Goal: Task Accomplishment & Management: Complete application form

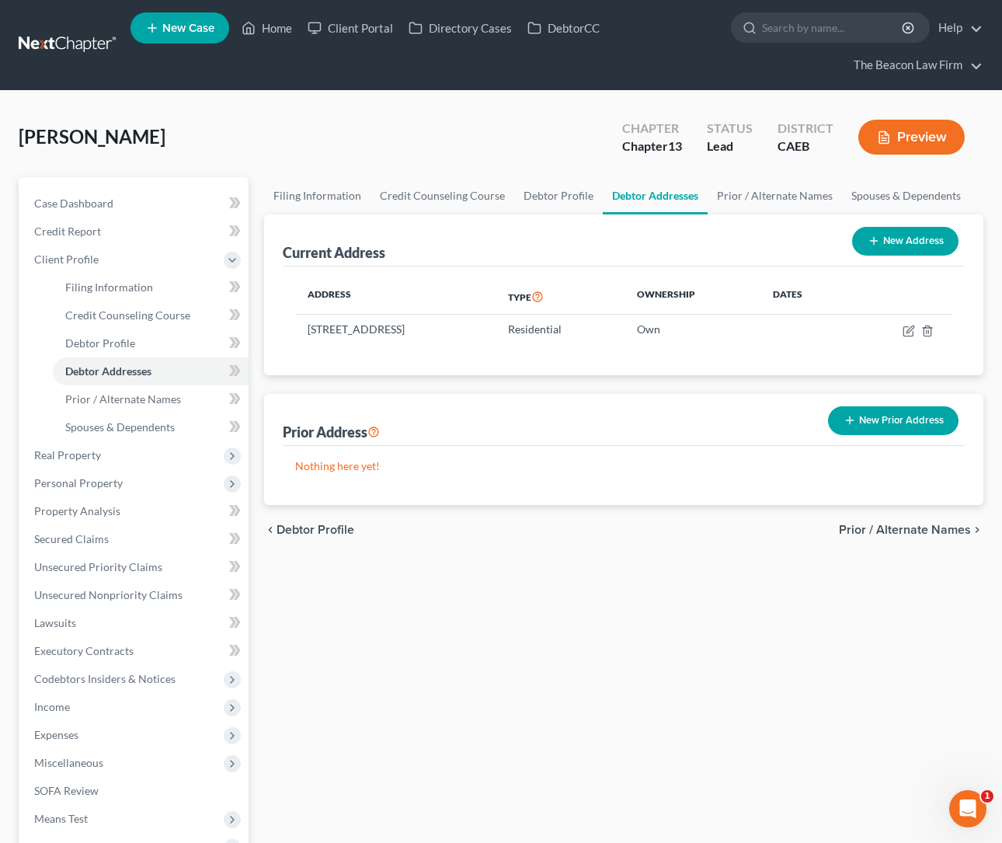
click at [40, 33] on link at bounding box center [68, 45] width 99 height 28
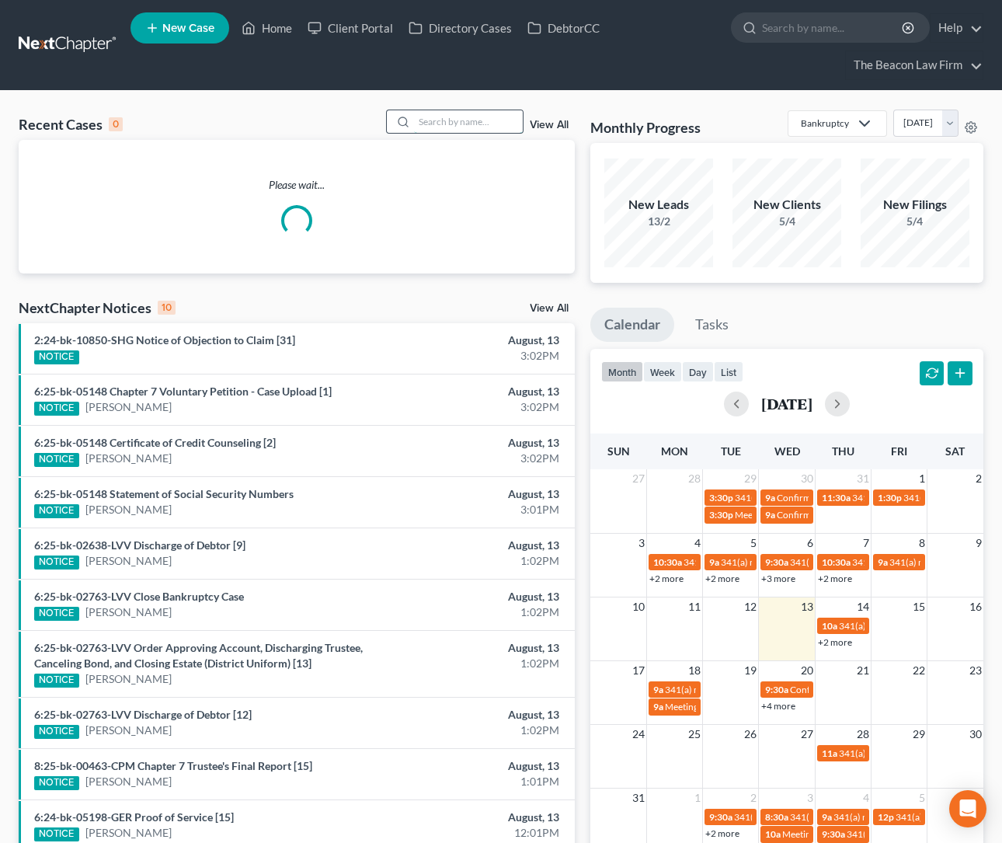
click at [461, 117] on input "search" at bounding box center [468, 121] width 109 height 23
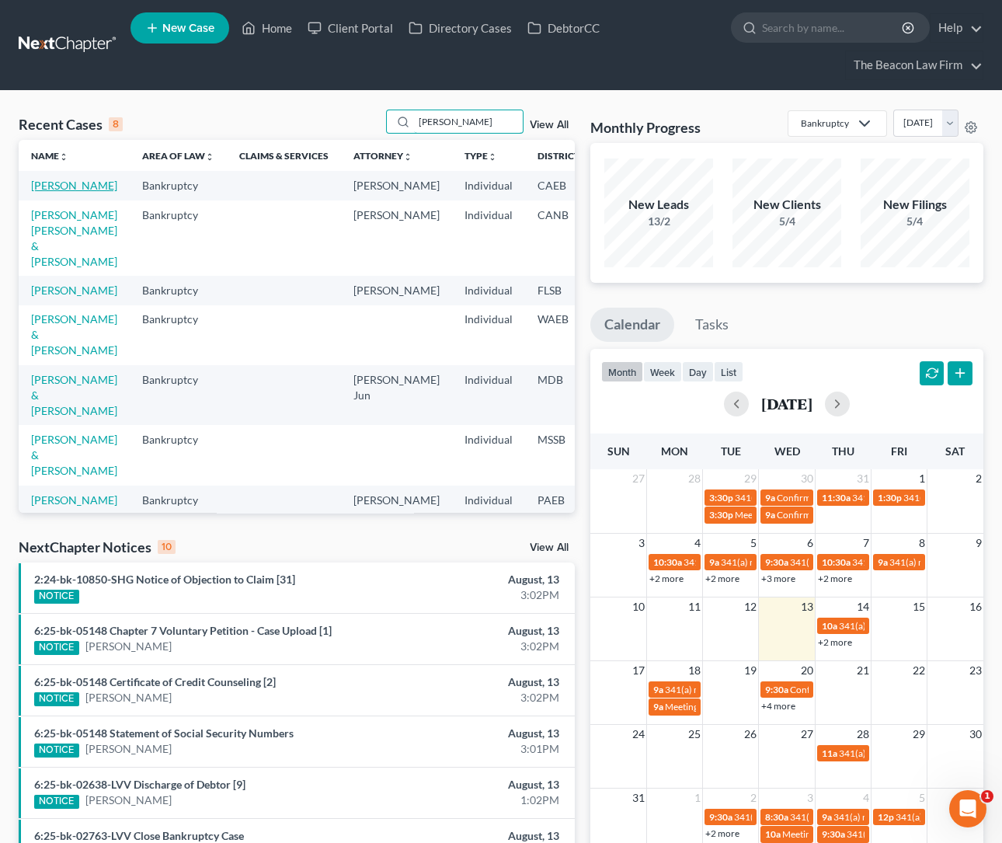
type input "stacey"
click at [43, 192] on link "[PERSON_NAME]" at bounding box center [74, 185] width 86 height 13
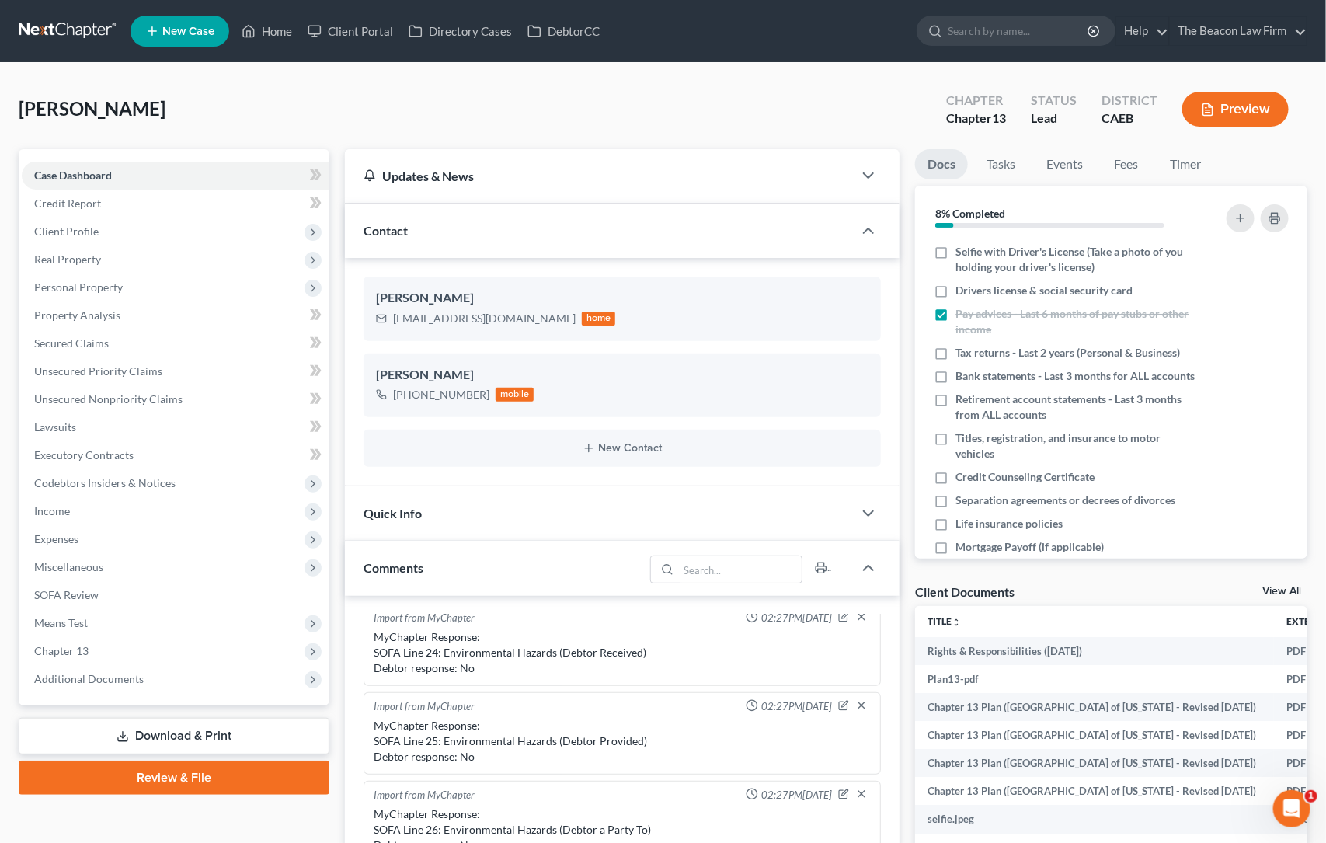
scroll to position [423, 0]
click at [78, 30] on link at bounding box center [68, 31] width 99 height 28
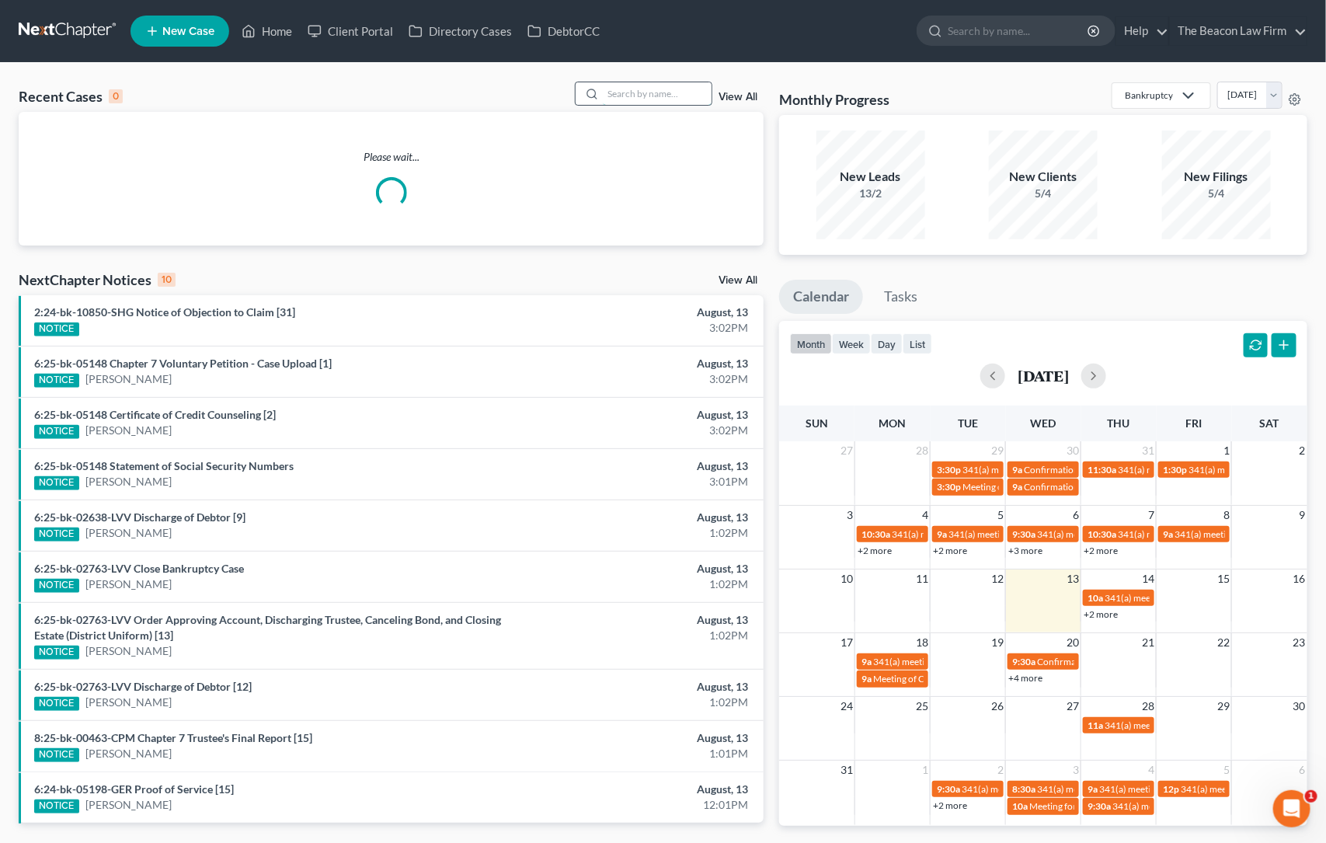
click at [619, 91] on input "search" at bounding box center [657, 93] width 109 height 23
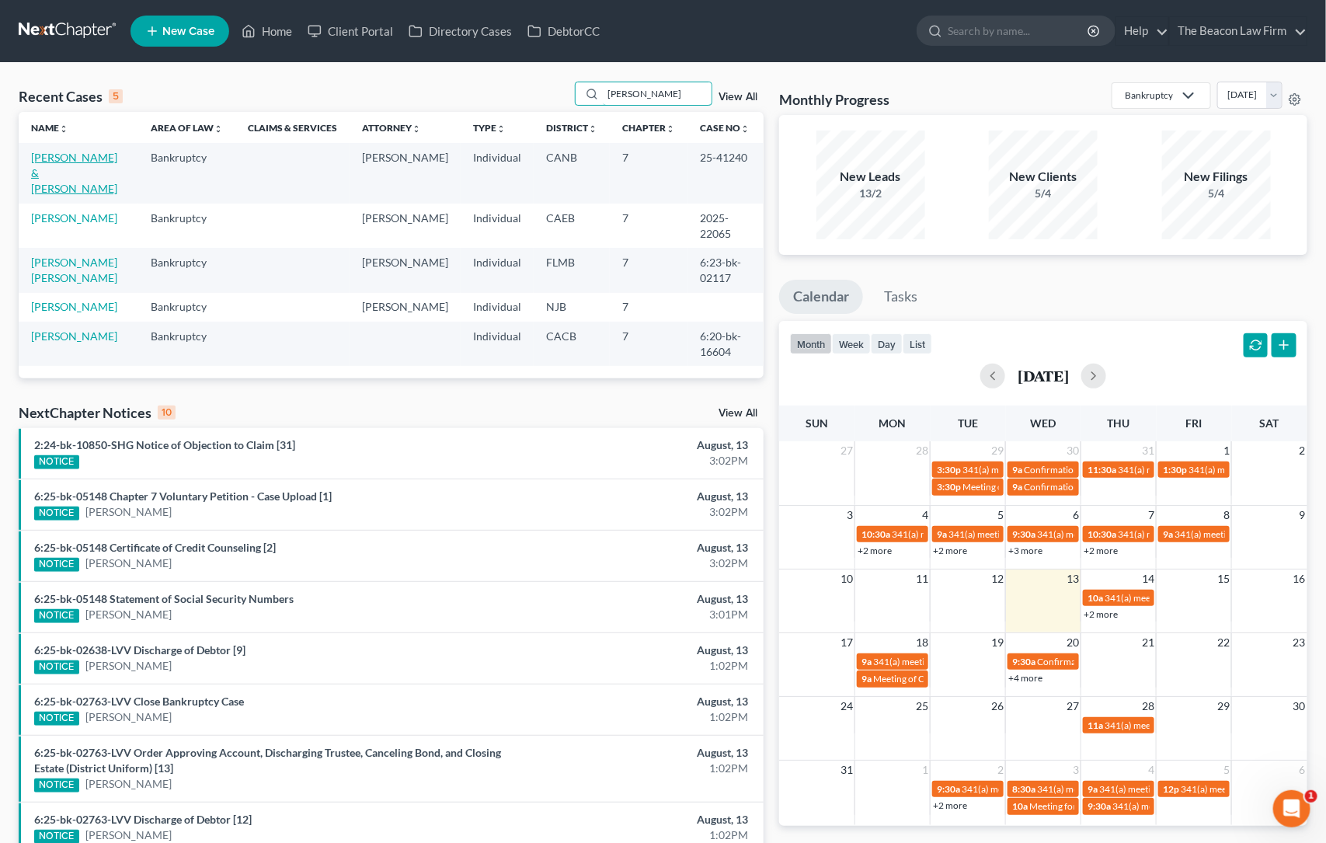
type input "[PERSON_NAME]"
click at [75, 158] on link "[PERSON_NAME] & [PERSON_NAME]" at bounding box center [74, 173] width 86 height 44
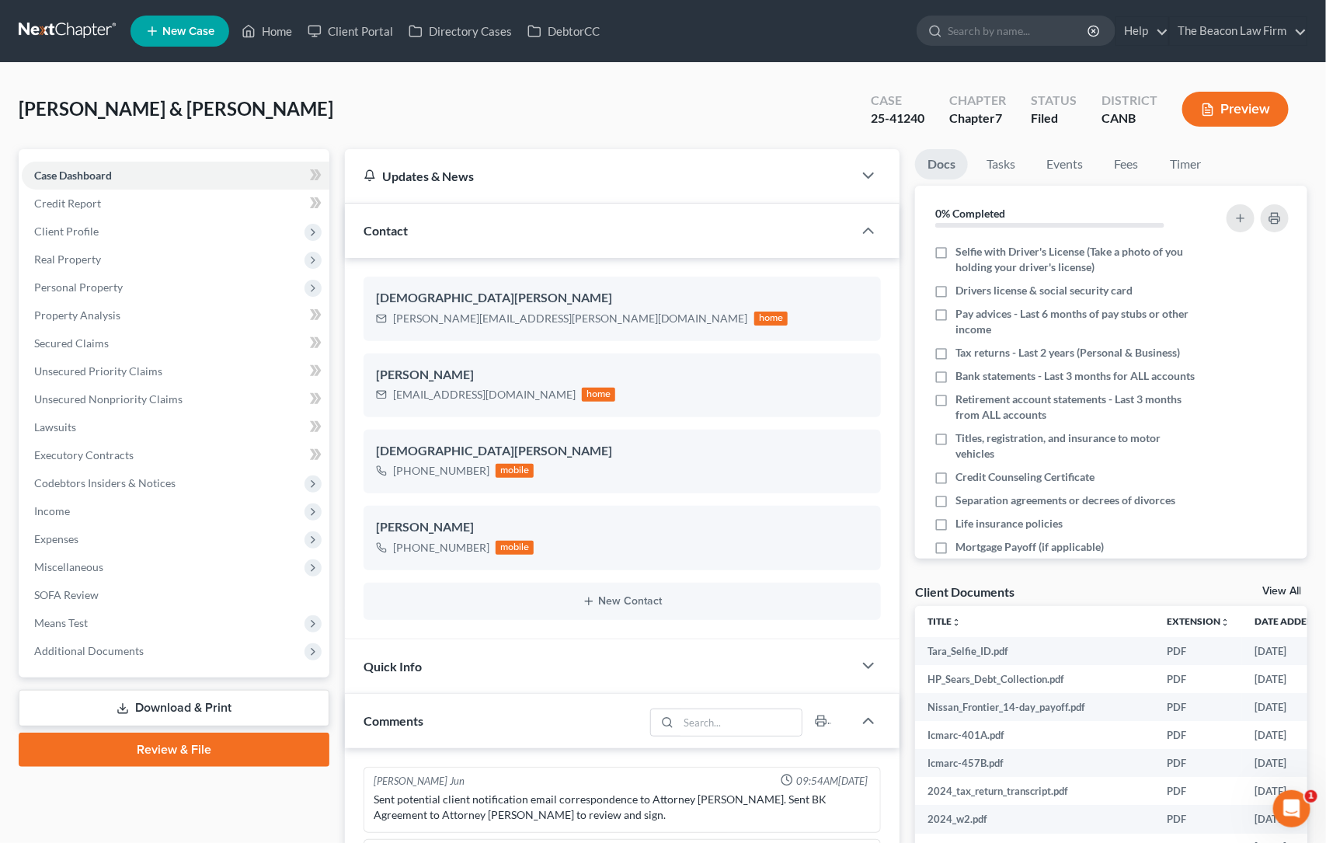
scroll to position [423, 0]
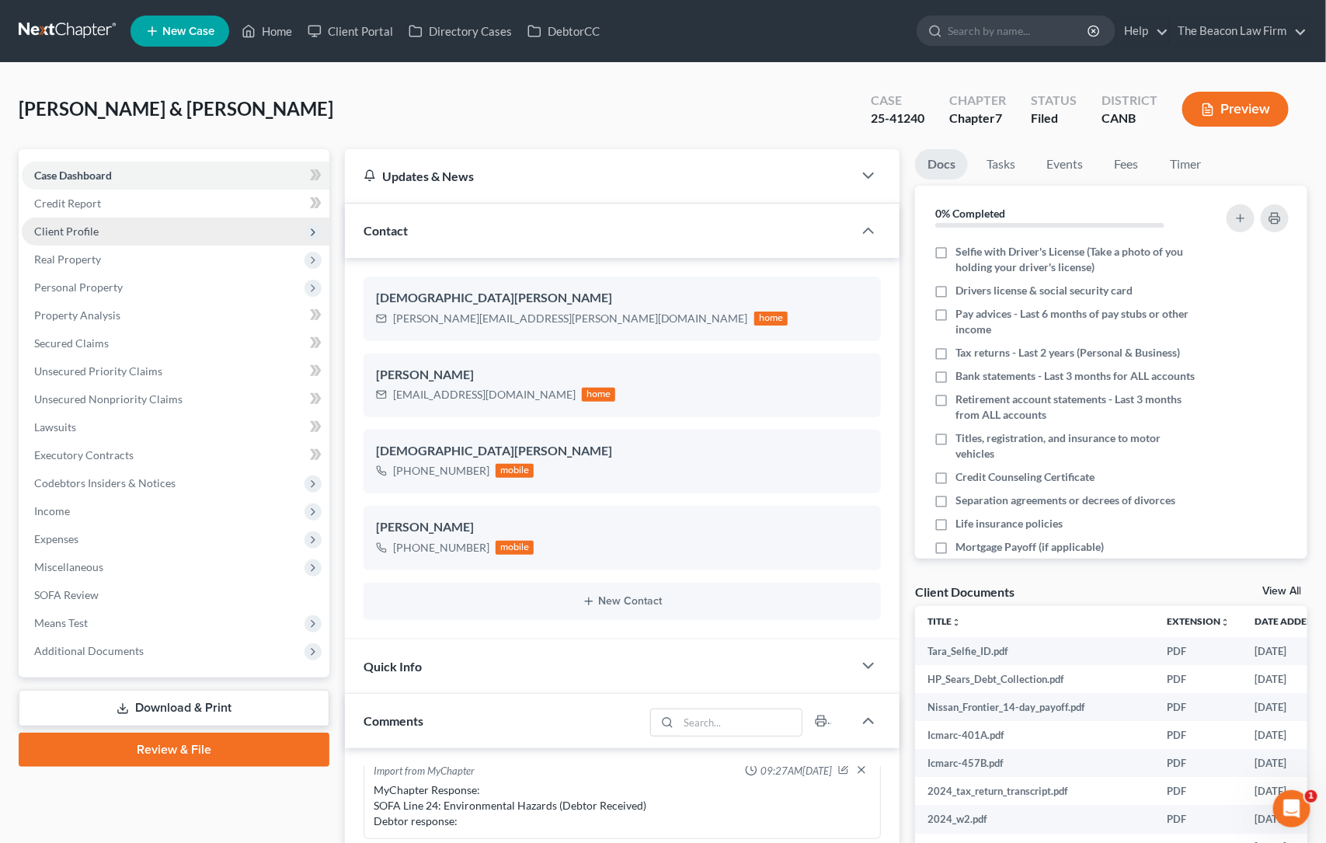
click at [85, 221] on span "Client Profile" at bounding box center [176, 231] width 308 height 28
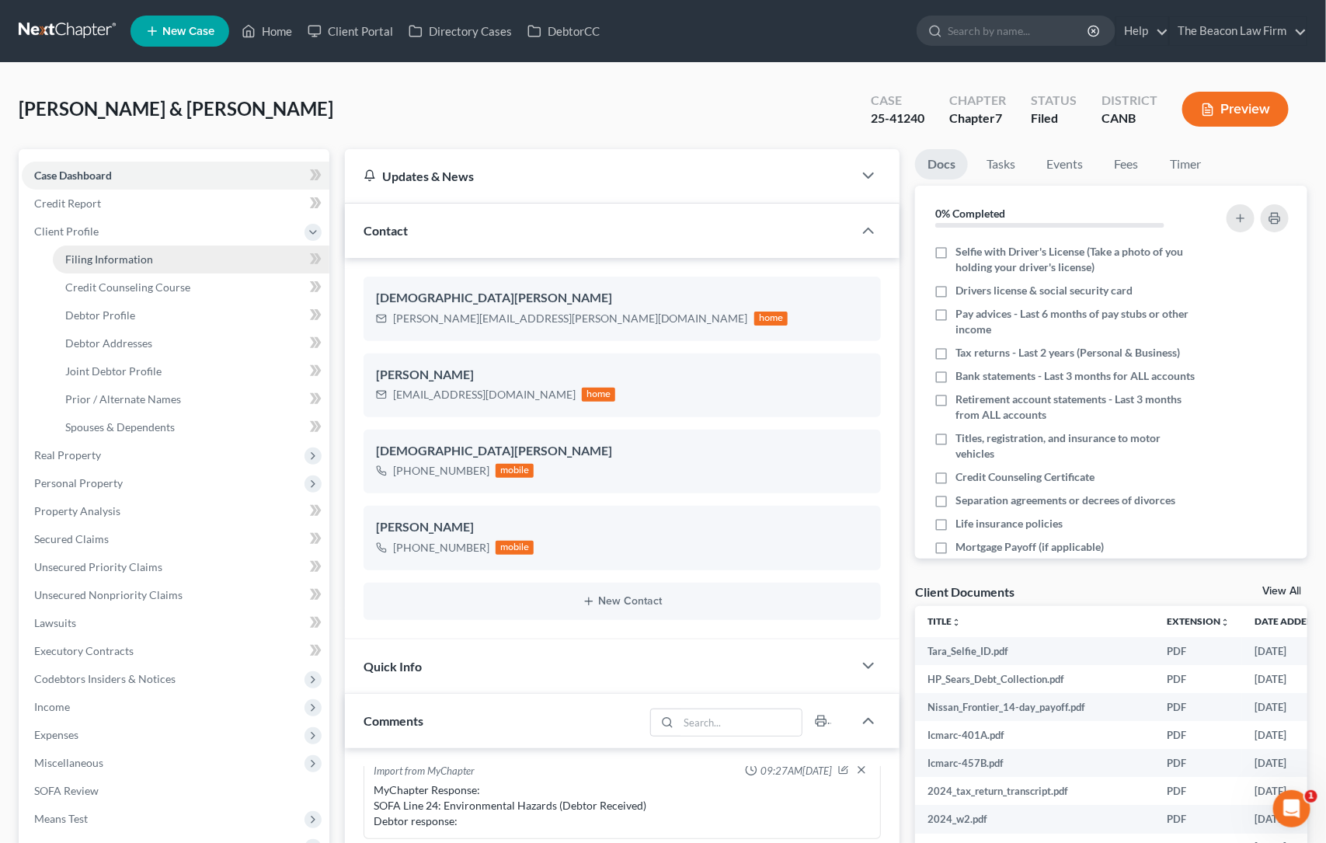
click at [131, 252] on span "Filing Information" at bounding box center [109, 258] width 88 height 13
select select "1"
select select "0"
select select "7"
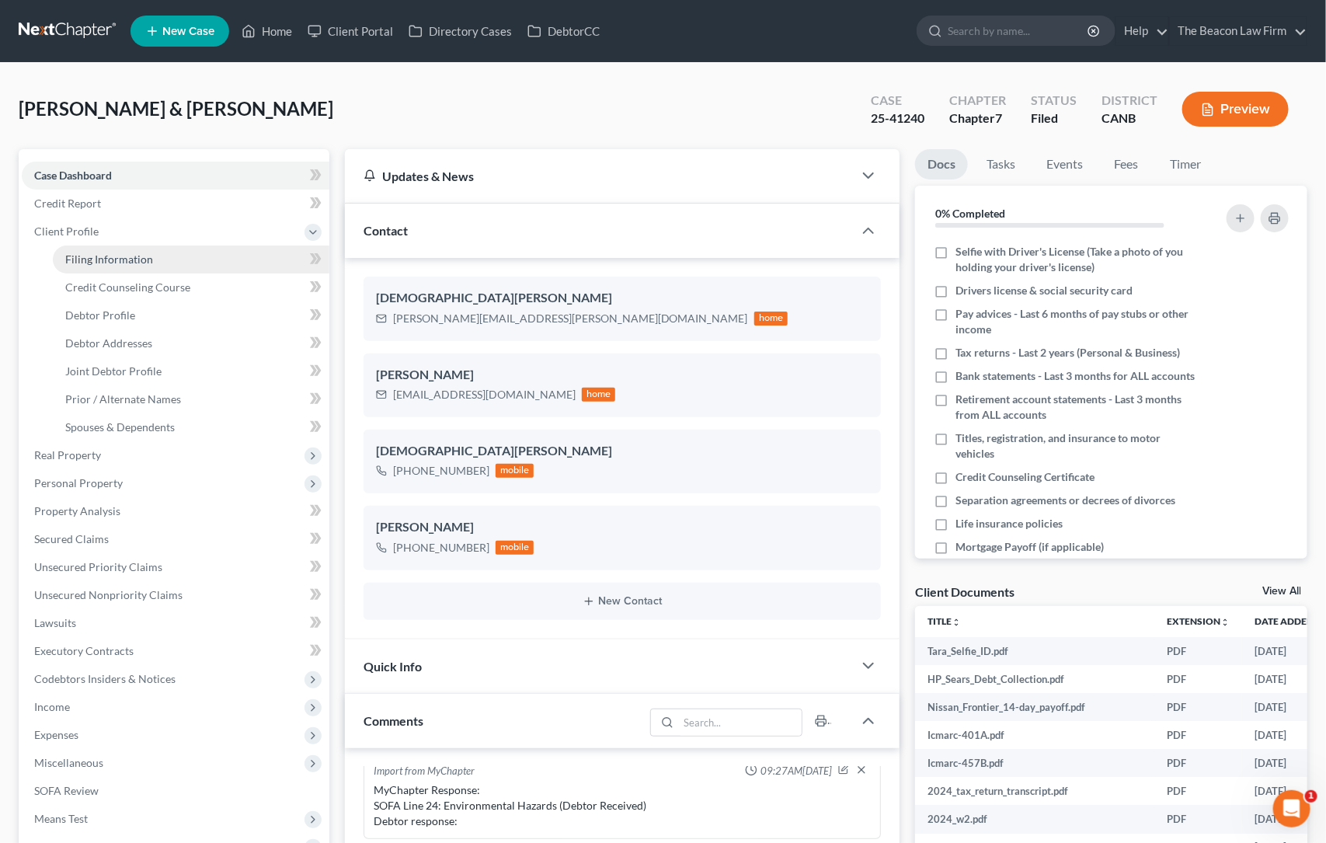
select select "4"
select select "0"
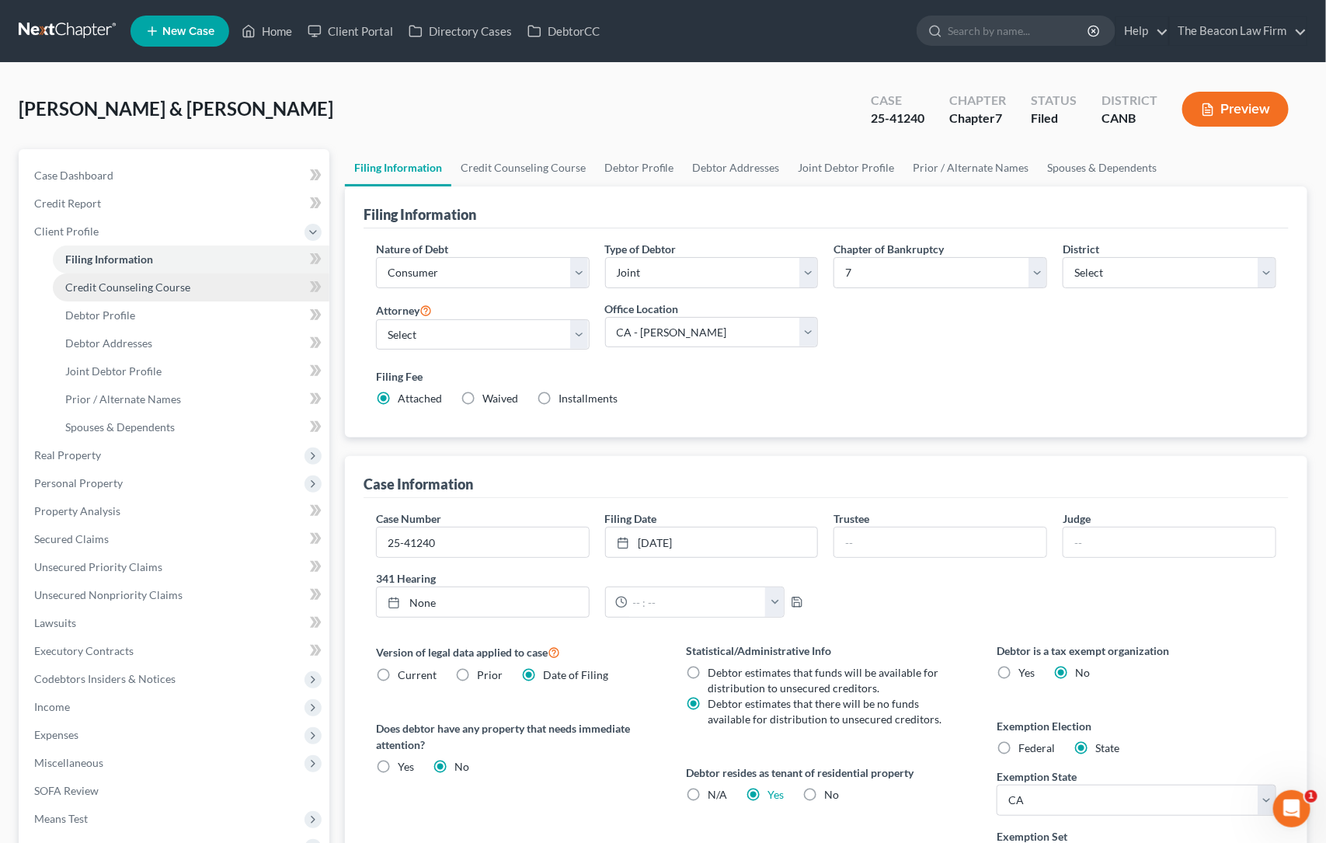
click at [127, 284] on span "Credit Counseling Course" at bounding box center [127, 286] width 125 height 13
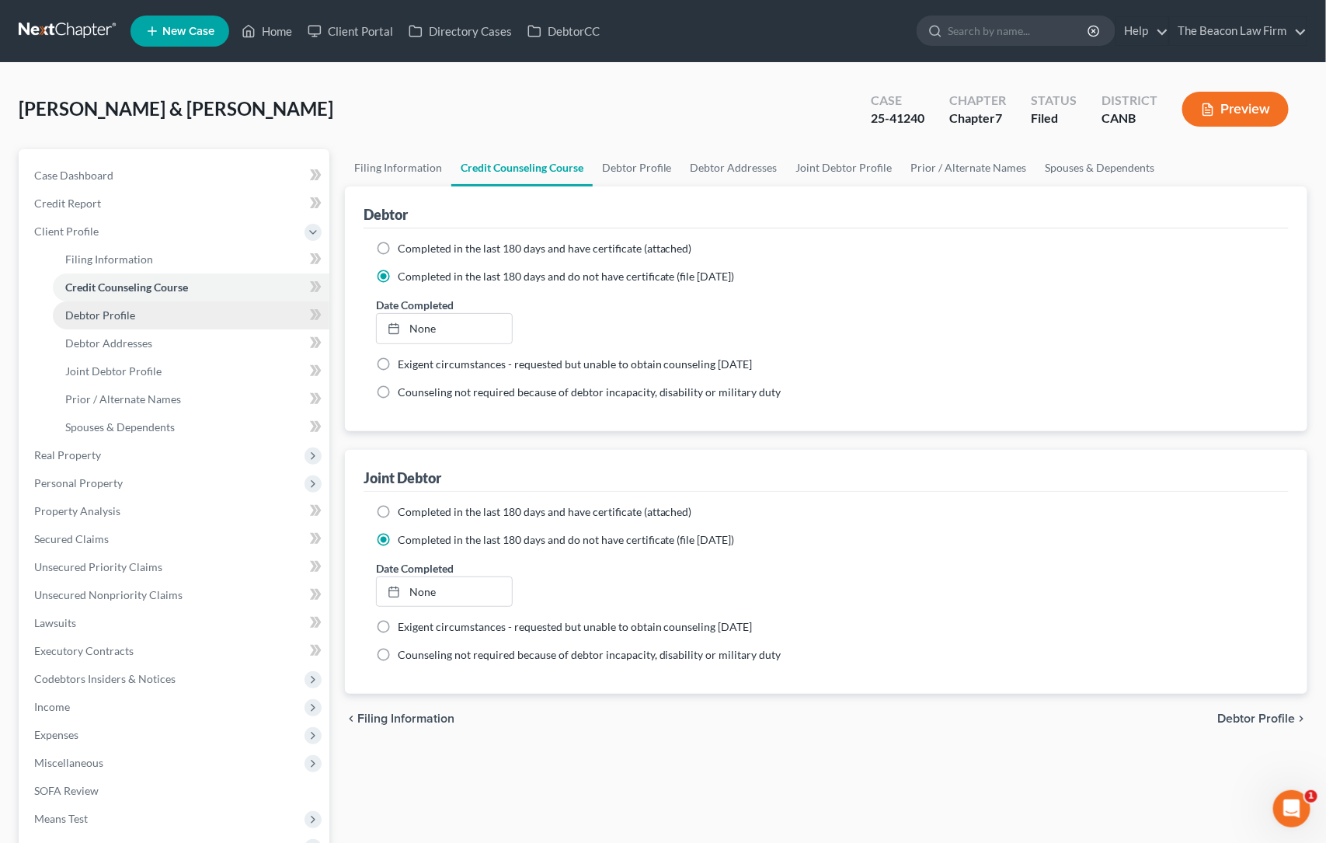
click at [125, 315] on span "Debtor Profile" at bounding box center [100, 314] width 70 height 13
select select "1"
select select "2"
